Goal: Communication & Community: Answer question/provide support

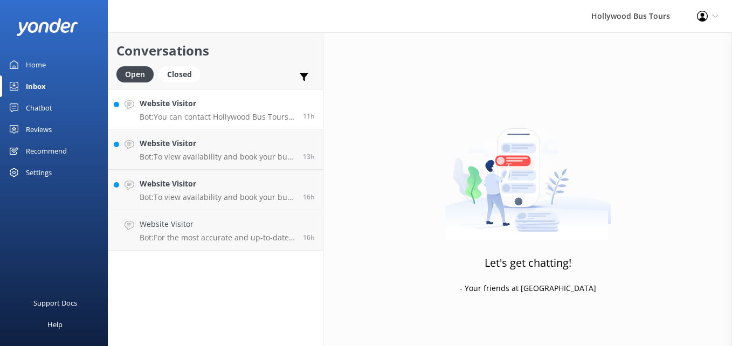
click at [253, 115] on p "Bot: You can contact Hollywood Bus Tours by phone at [PHONE_NUMBER] or by email…" at bounding box center [217, 117] width 155 height 10
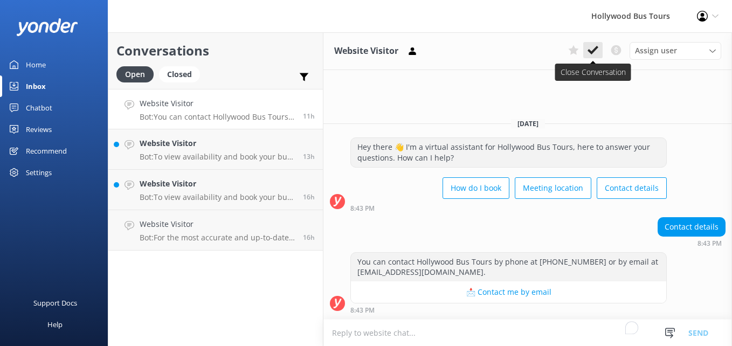
click at [595, 51] on use at bounding box center [593, 50] width 11 height 9
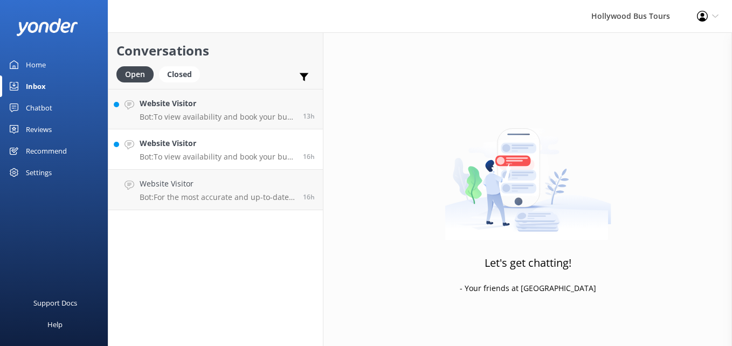
click at [211, 154] on p "Bot: To view availability and book your bus tour online, click [URL][DOMAIN_NAM…" at bounding box center [217, 157] width 155 height 10
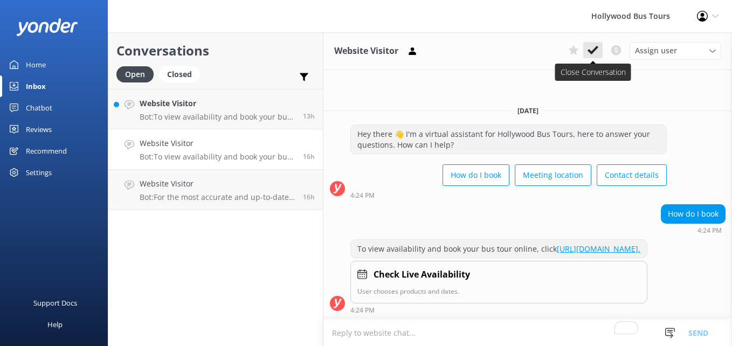
click at [592, 43] on button at bounding box center [592, 50] width 19 height 16
click at [215, 108] on h4 "Website Visitor" at bounding box center [217, 104] width 155 height 12
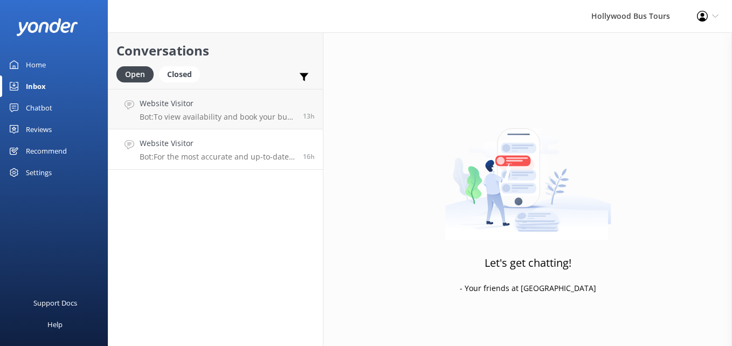
click at [256, 133] on link "Website Visitor Bot: For the most accurate and up-to-date schedule of tours ava…" at bounding box center [215, 149] width 215 height 40
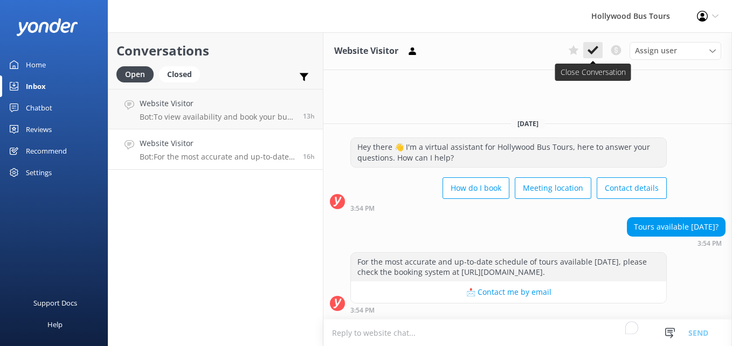
click at [595, 51] on use at bounding box center [593, 50] width 11 height 9
